Goal: Task Accomplishment & Management: Use online tool/utility

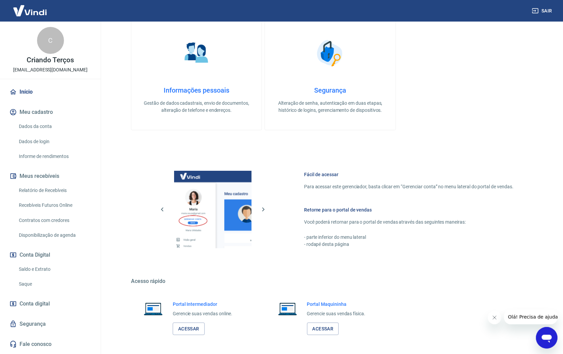
scroll to position [223, 0]
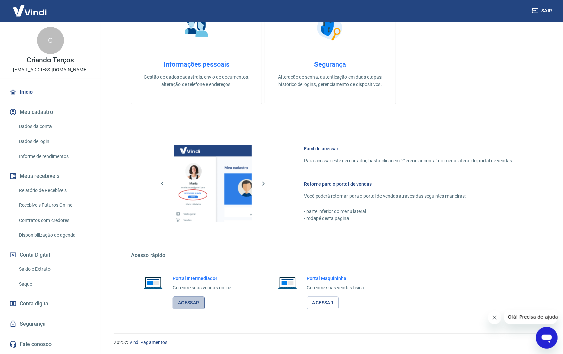
click at [193, 304] on link "Acessar" at bounding box center [189, 303] width 32 height 12
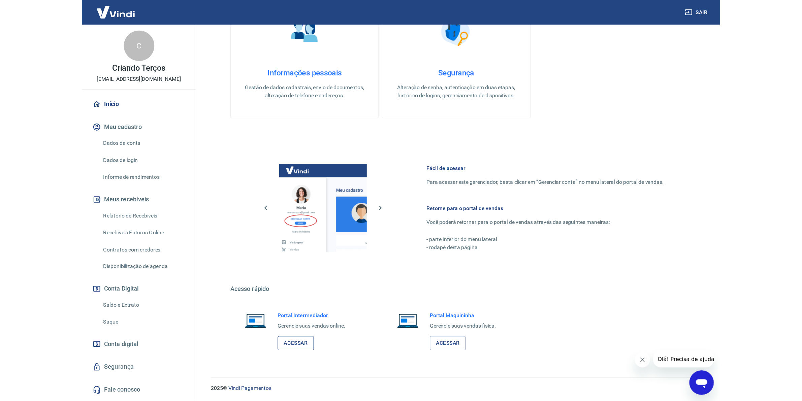
scroll to position [176, 0]
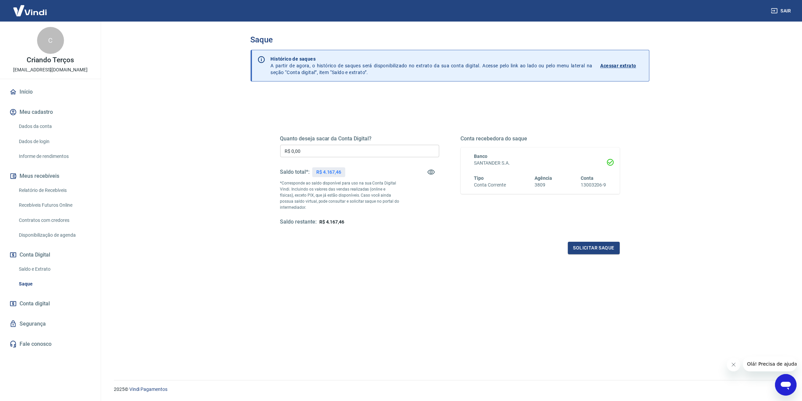
click at [337, 149] on input "R$ 0,00" at bounding box center [359, 151] width 159 height 12
type input "R$ 4.000,00"
click at [598, 251] on button "Solicitar saque" at bounding box center [594, 248] width 52 height 12
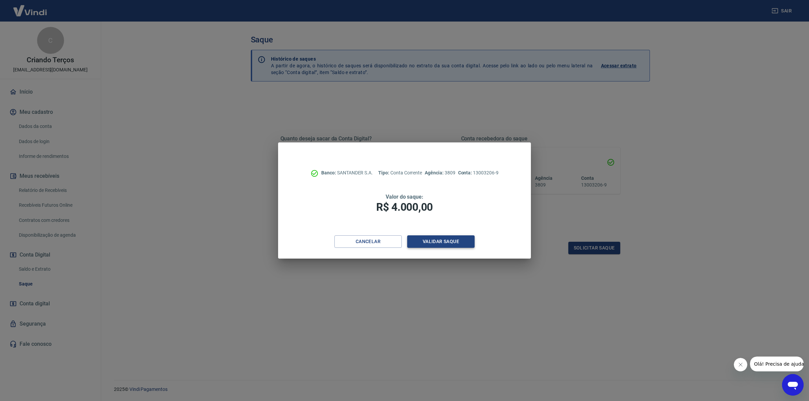
click at [472, 239] on button "Validar saque" at bounding box center [440, 241] width 67 height 12
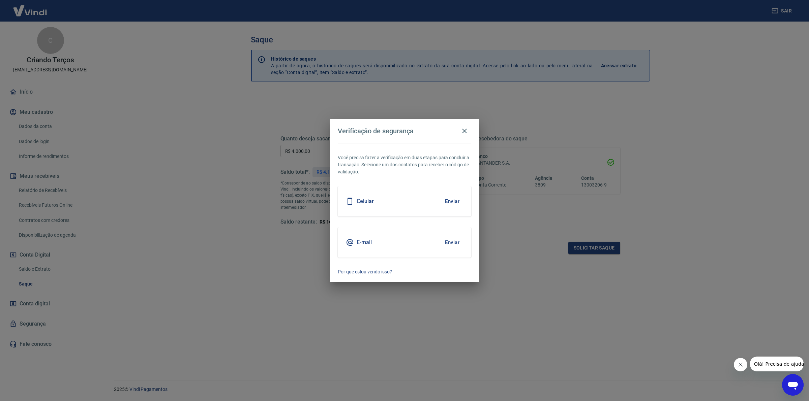
click at [437, 197] on div "Celular Enviar" at bounding box center [404, 201] width 133 height 30
click at [447, 199] on button "Enviar" at bounding box center [452, 201] width 22 height 14
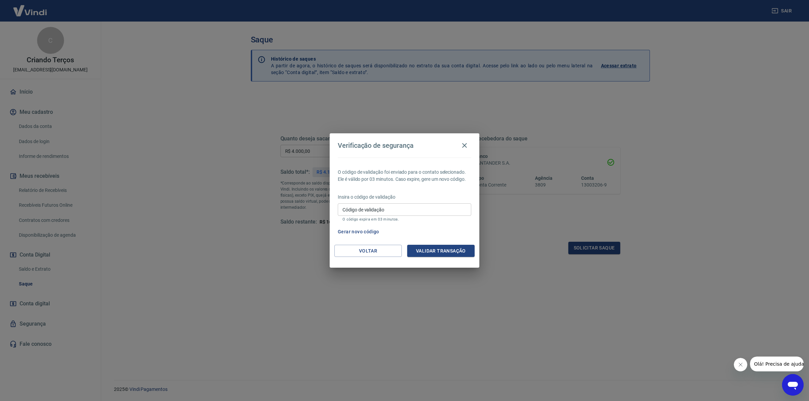
click at [413, 214] on input "Código de validação" at bounding box center [404, 209] width 133 height 12
type input "143151"
click at [417, 253] on button "Validar transação" at bounding box center [440, 251] width 67 height 12
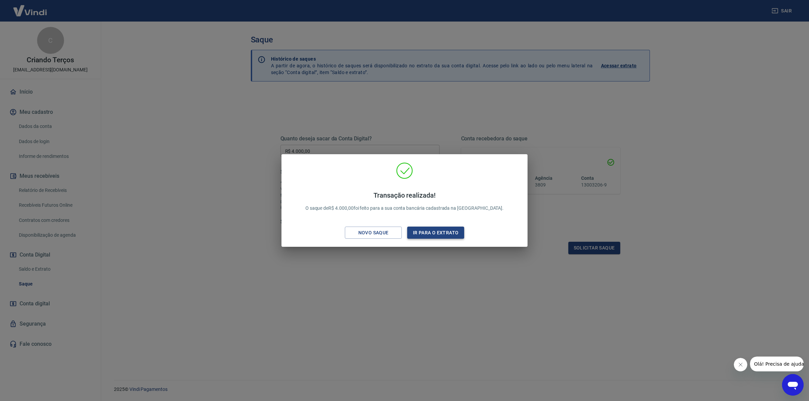
click at [436, 233] on button "Ir para o extrato" at bounding box center [435, 233] width 57 height 12
